Goal: Transaction & Acquisition: Purchase product/service

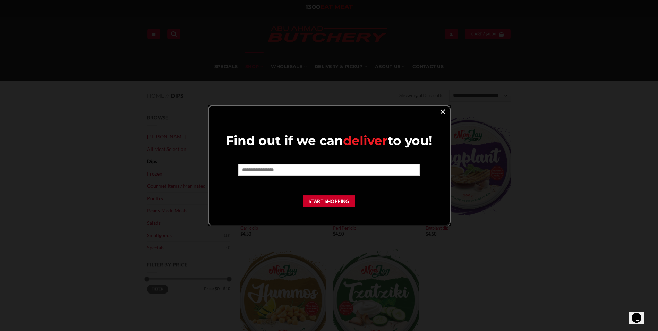
click at [441, 111] on link "×" at bounding box center [443, 111] width 10 height 9
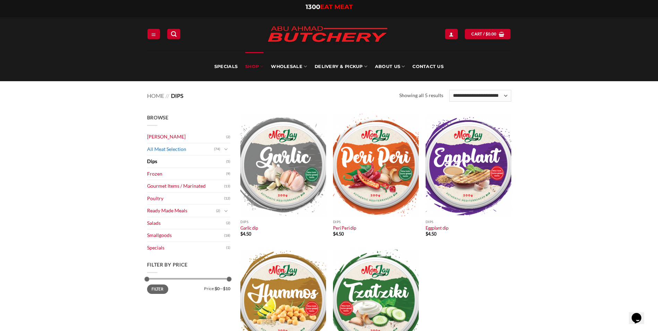
click at [163, 148] on link "All Meat Selection" at bounding box center [180, 149] width 67 height 12
click at [225, 150] on icon "Toggle" at bounding box center [226, 149] width 4 height 7
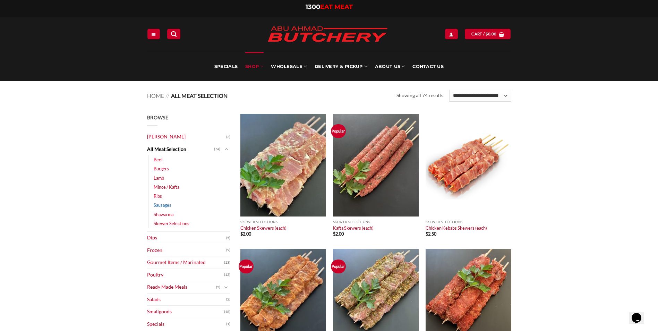
click at [164, 206] on link "Sausages" at bounding box center [163, 205] width 18 height 9
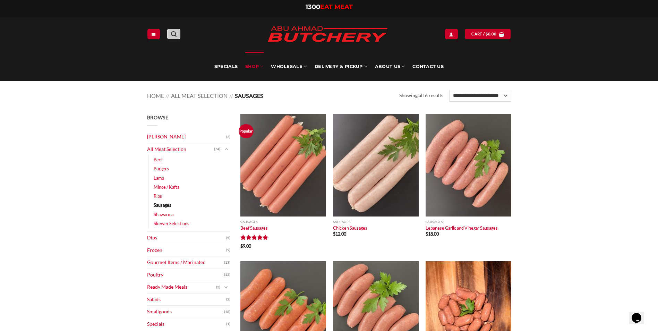
click at [173, 37] on icon "Search" at bounding box center [174, 34] width 6 height 7
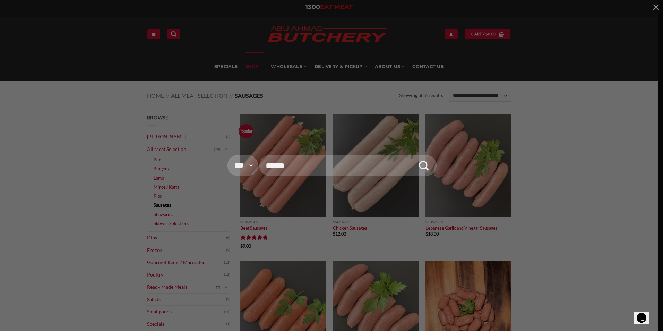
type input "******"
click at [414, 155] on button "Submit" at bounding box center [424, 165] width 20 height 20
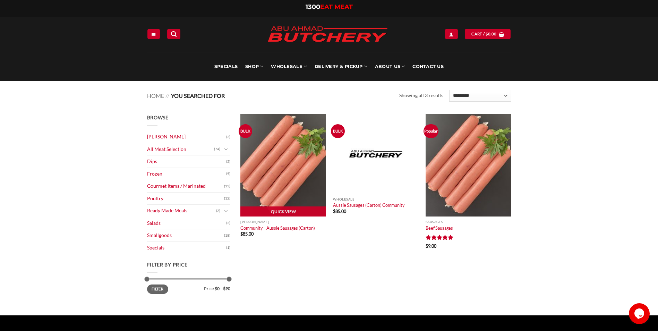
click at [248, 184] on img at bounding box center [283, 165] width 86 height 103
